Goal: Browse casually

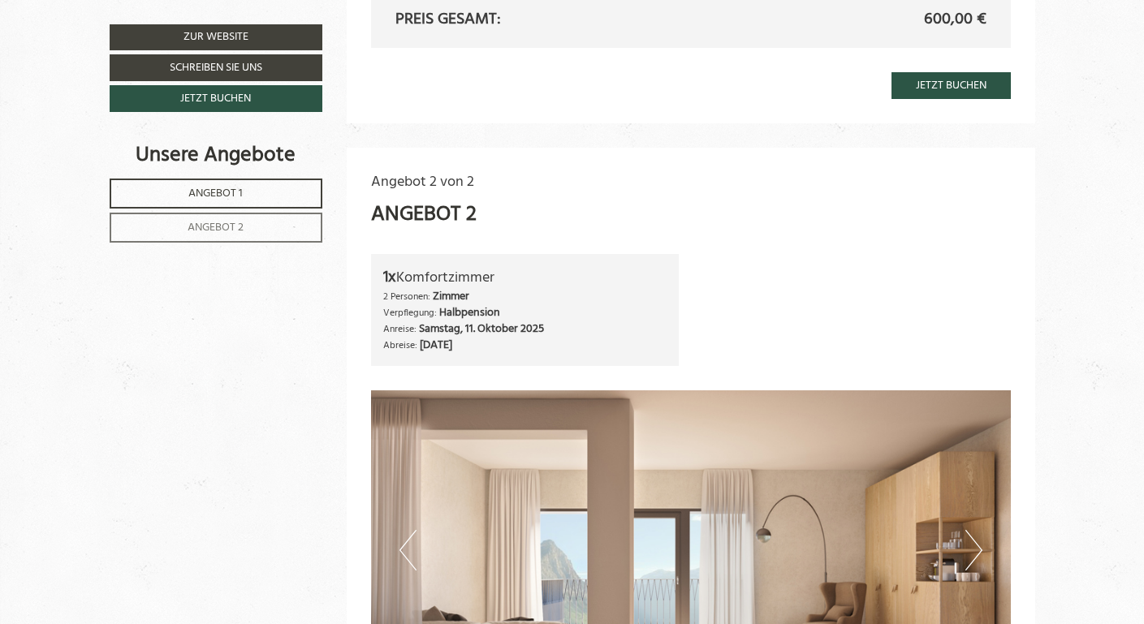
scroll to position [1868, 0]
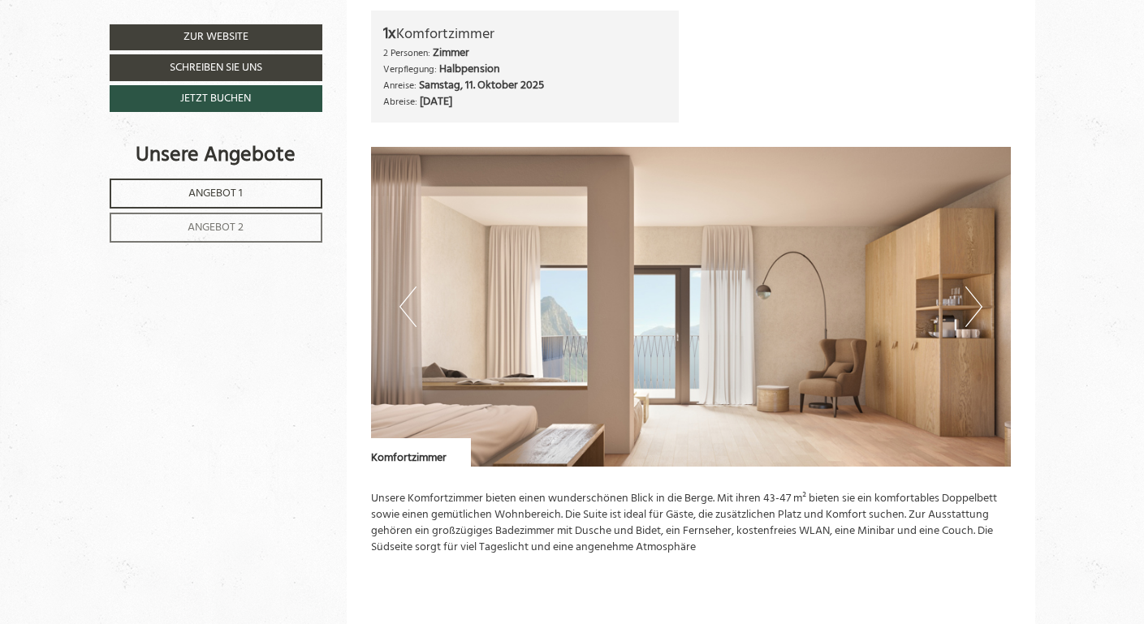
click at [971, 320] on button "Next" at bounding box center [974, 307] width 17 height 41
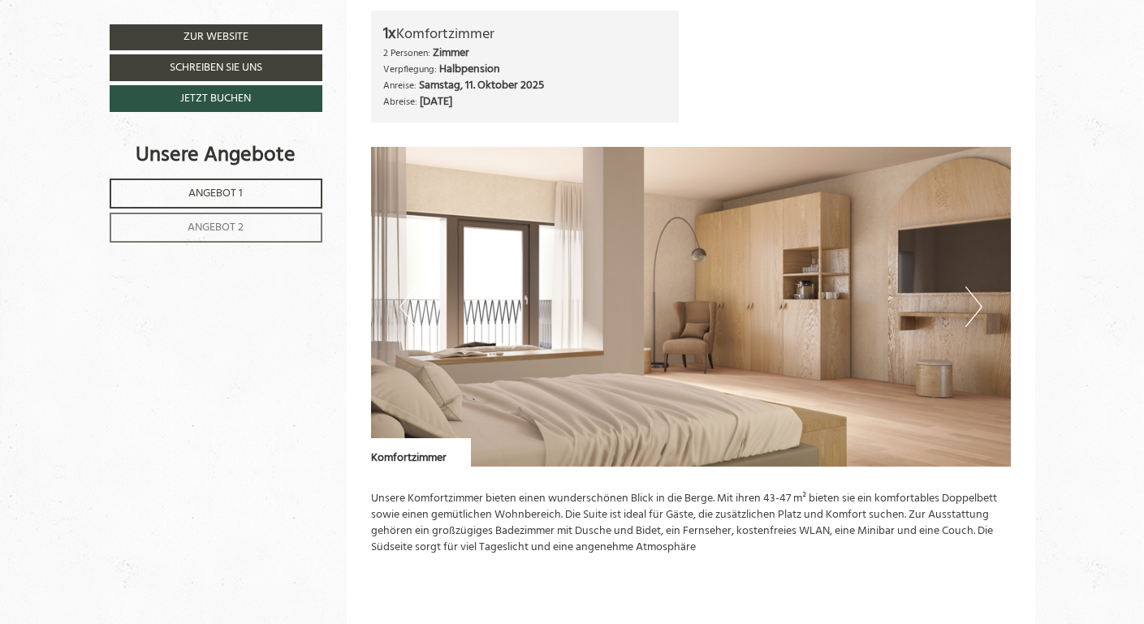
click at [971, 320] on button "Next" at bounding box center [974, 307] width 17 height 41
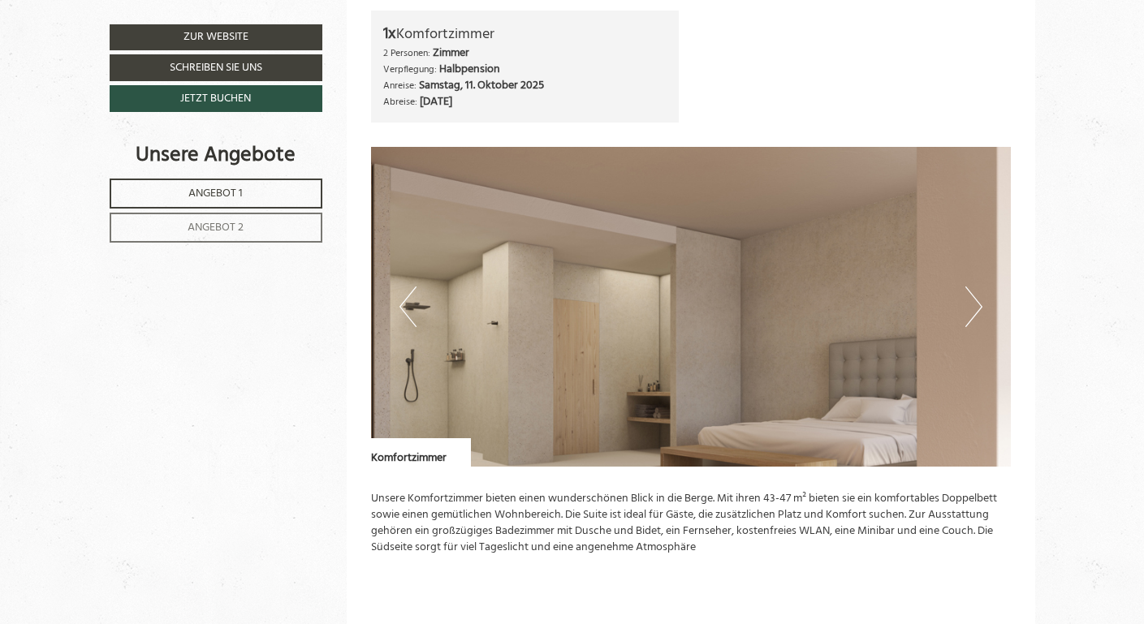
click at [971, 320] on button "Next" at bounding box center [974, 307] width 17 height 41
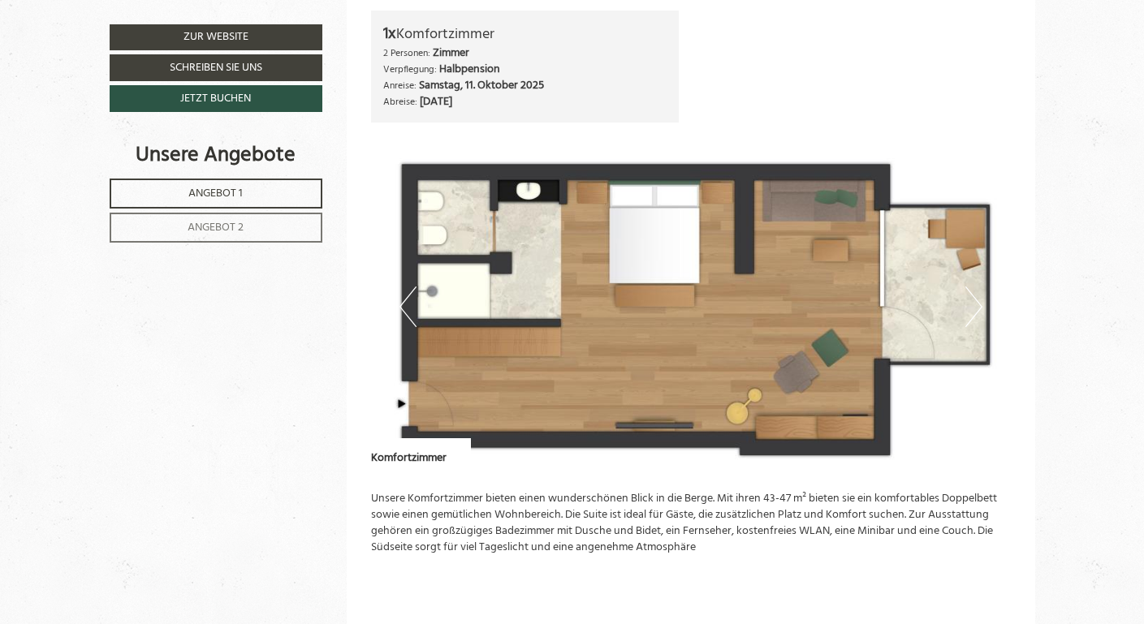
click at [971, 320] on button "Next" at bounding box center [974, 307] width 17 height 41
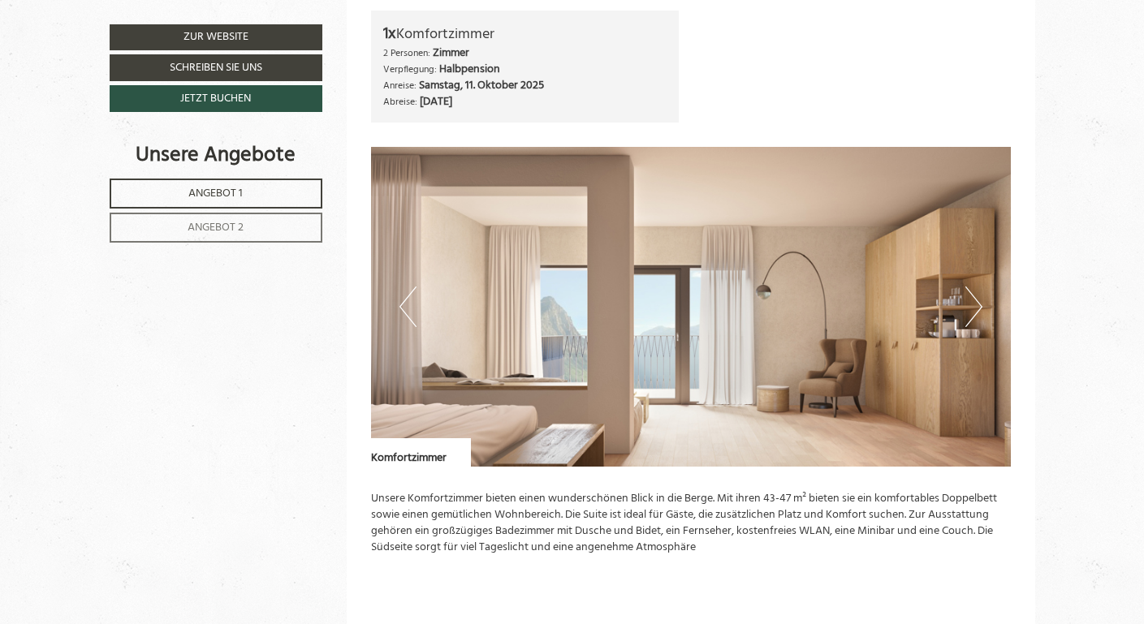
click at [971, 320] on button "Next" at bounding box center [974, 307] width 17 height 41
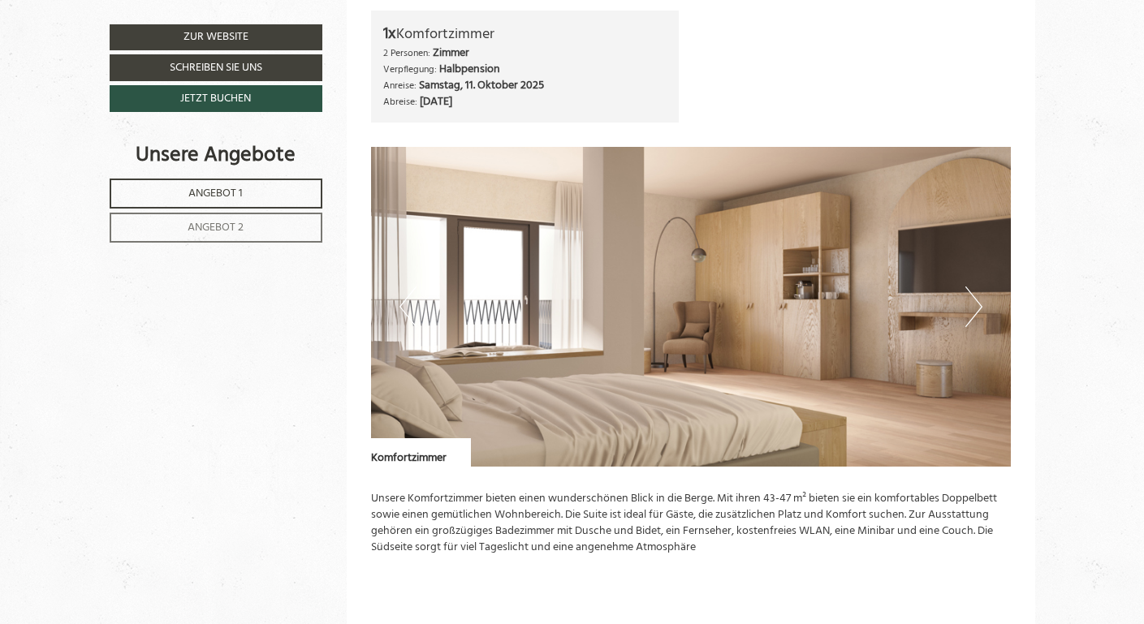
click at [971, 320] on button "Next" at bounding box center [974, 307] width 17 height 41
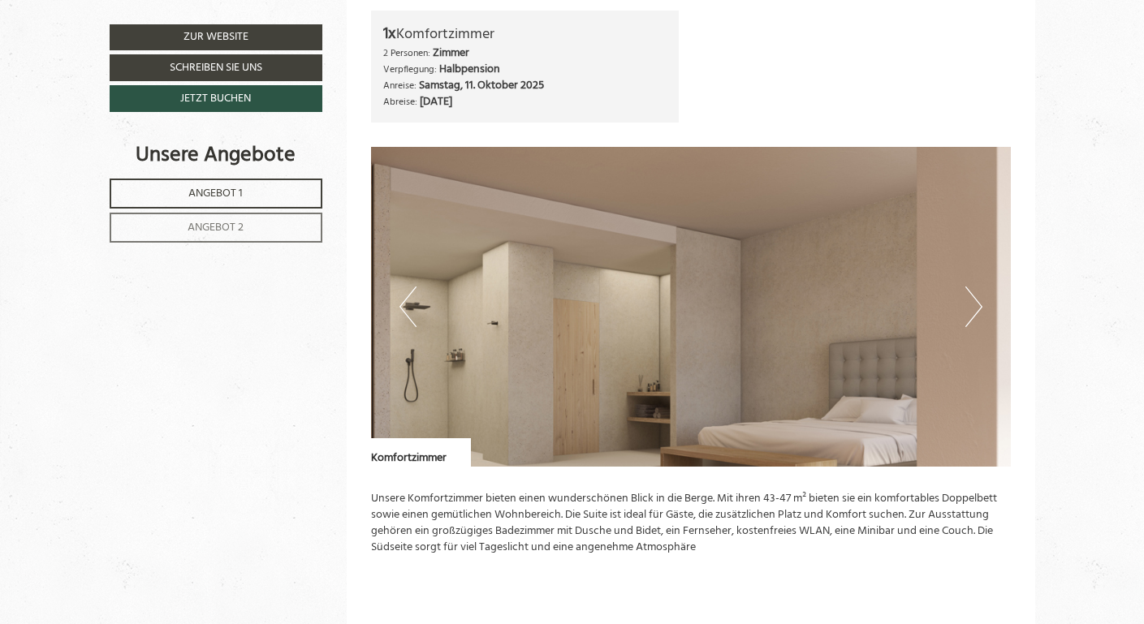
click at [971, 320] on button "Next" at bounding box center [974, 307] width 17 height 41
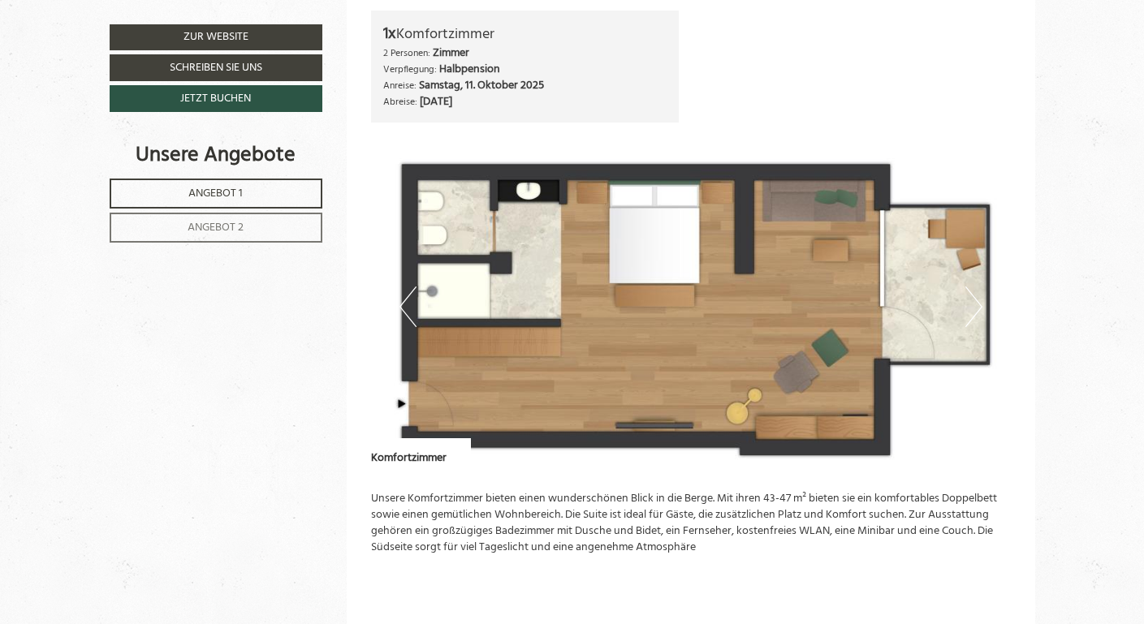
click at [971, 320] on button "Next" at bounding box center [974, 307] width 17 height 41
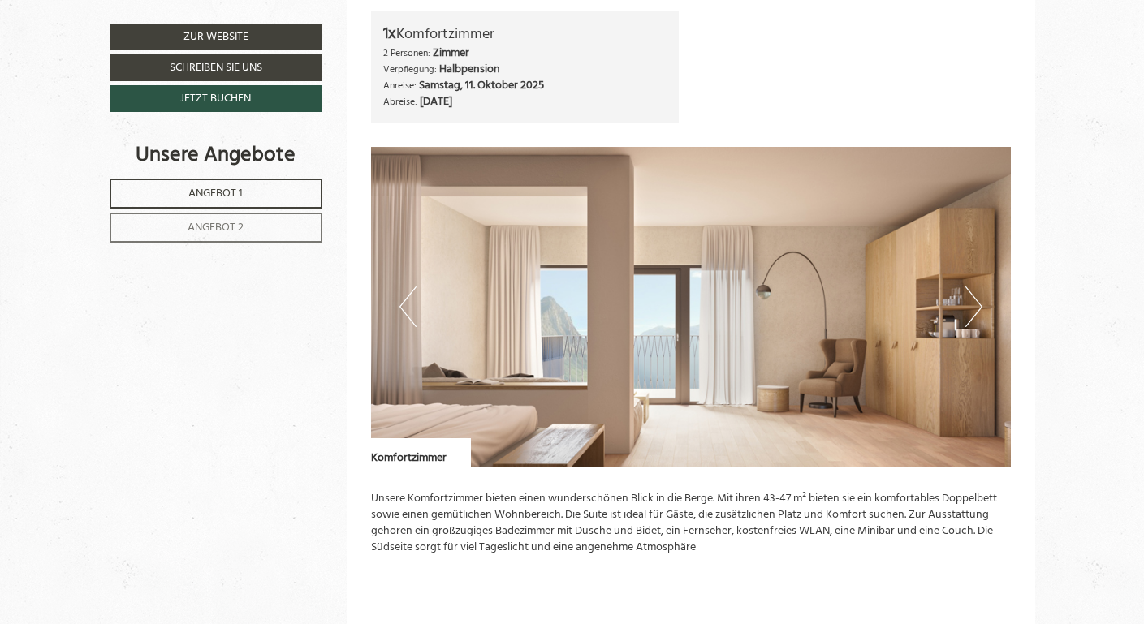
click at [972, 318] on button "Next" at bounding box center [974, 307] width 17 height 41
